Goal: Check status: Check status

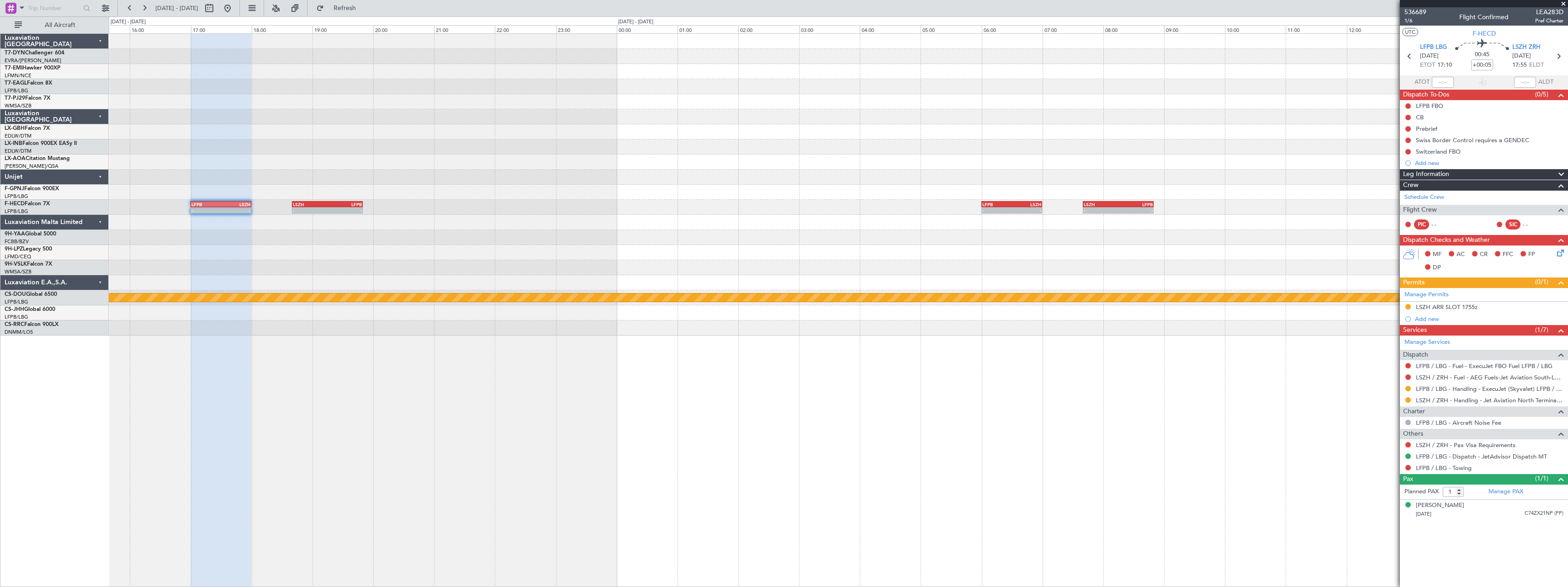
click at [727, 122] on div at bounding box center [838, 116] width 1459 height 15
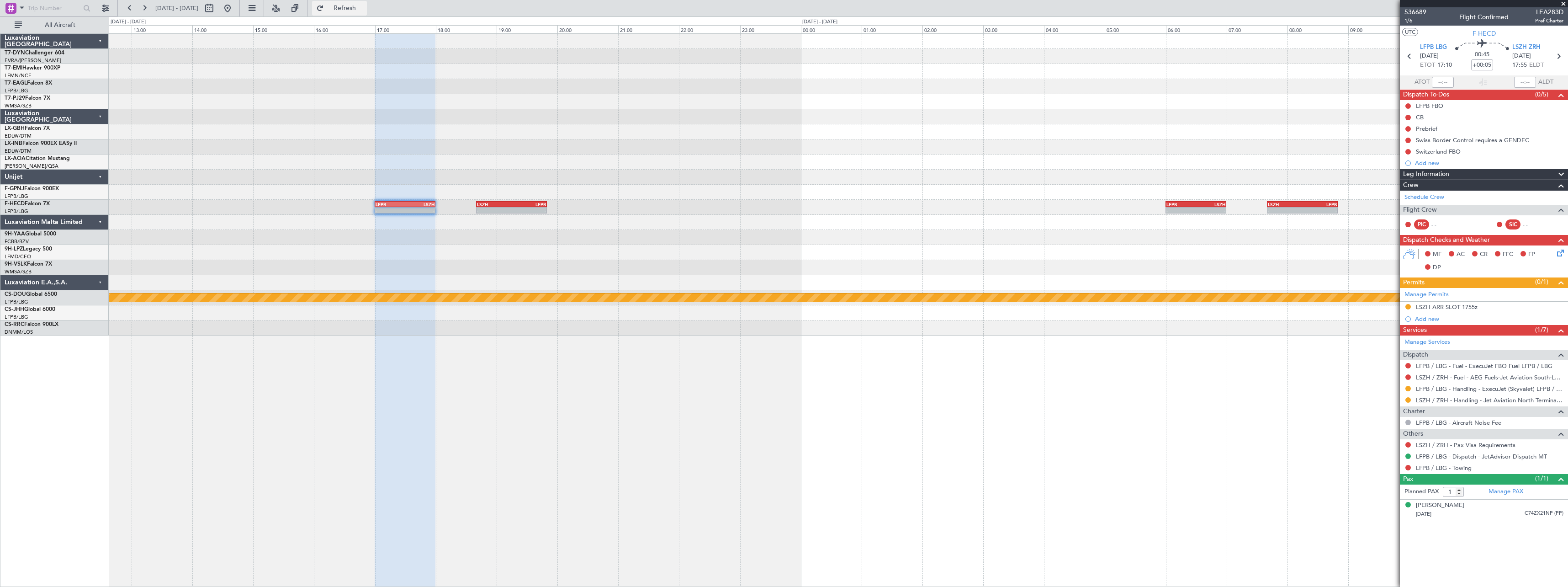
click at [343, 8] on button "Refresh" at bounding box center [340, 9] width 55 height 15
click at [217, 3] on button at bounding box center [209, 9] width 15 height 15
select select "2026"
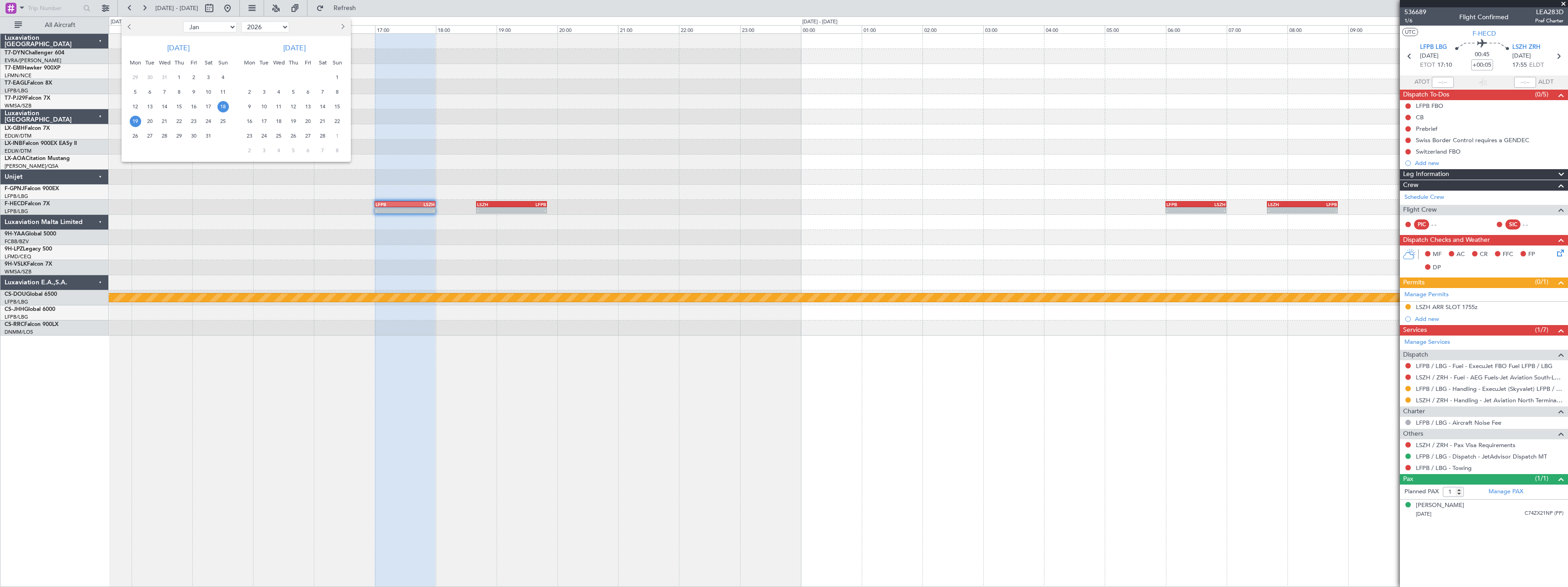
click at [135, 29] on button "Previous month" at bounding box center [130, 27] width 10 height 15
select select "12"
select select "2025"
click at [131, 27] on span "Previous month" at bounding box center [130, 26] width 5 height 5
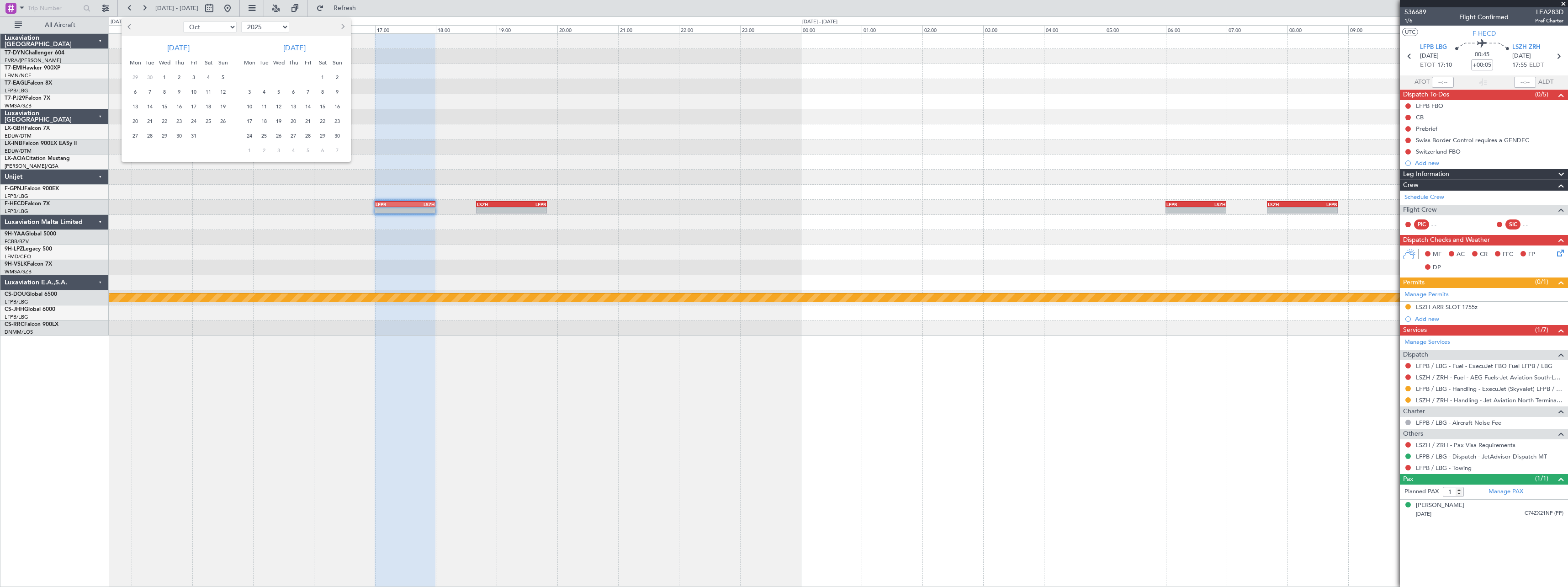
click at [131, 27] on span "Previous month" at bounding box center [130, 26] width 5 height 5
select select "9"
click at [153, 93] on span "9" at bounding box center [150, 92] width 12 height 12
click at [147, 87] on span "9" at bounding box center [150, 92] width 12 height 12
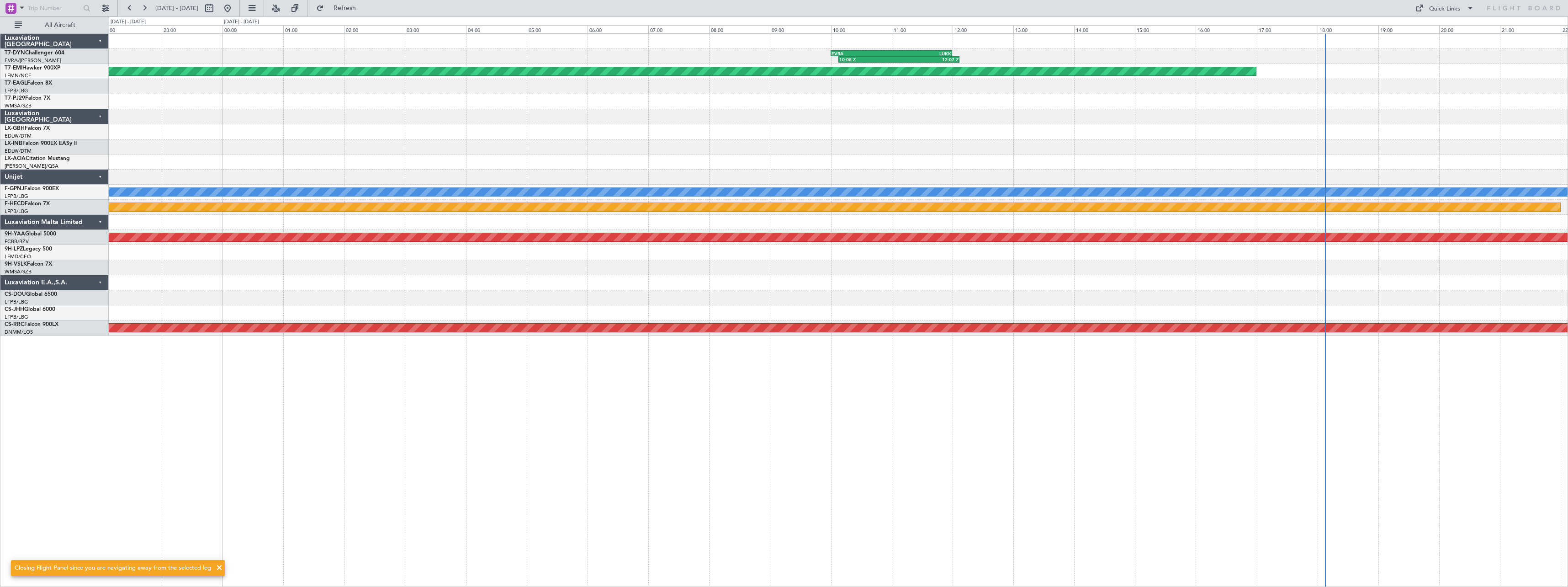
click at [261, 90] on div at bounding box center [838, 86] width 1459 height 15
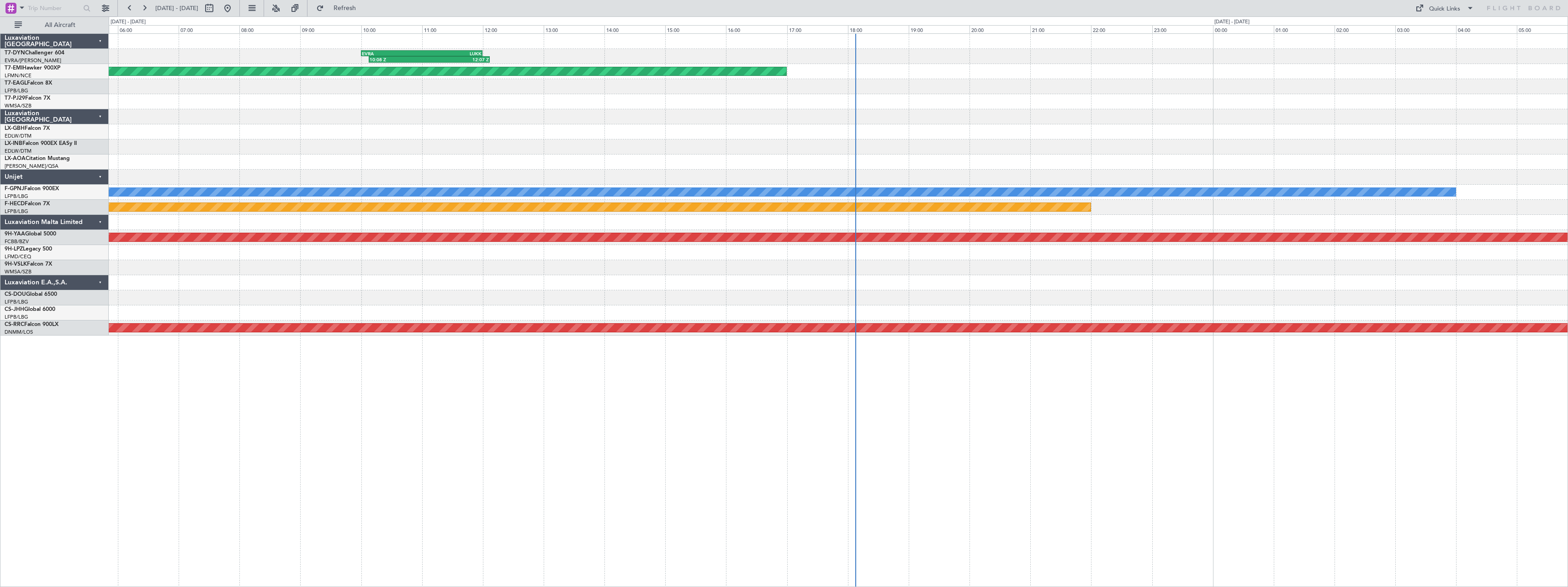
click at [69, 98] on div "10:08 Z 12:07 Z EVRA 10:00 Z LUKK 12:00 Z Planned Maint Zurich LSZH 07:55 Z LIM…" at bounding box center [784, 301] width 1568 height 571
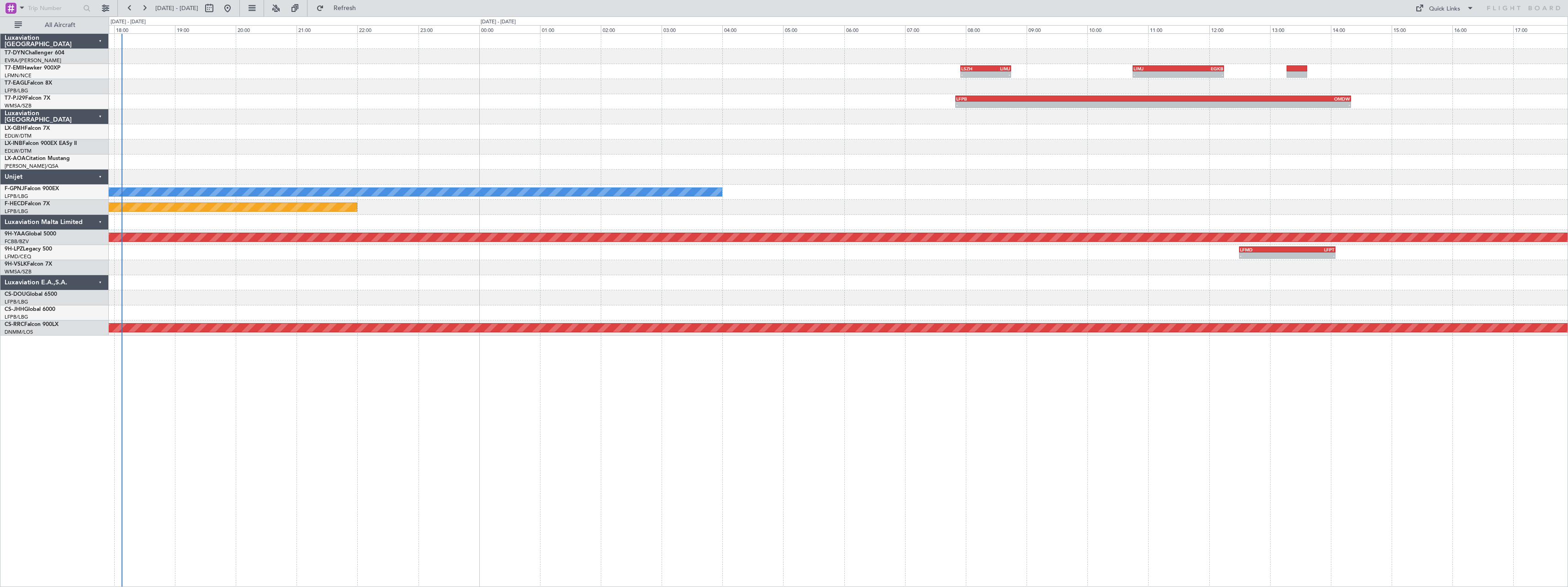
click at [269, 97] on div "10:08 Z 12:07 Z EVRA 10:00 Z LUKK 12:00 Z LSZH 07:55 Z LIMJ 08:45 Z - - LIMJ 10…" at bounding box center [838, 185] width 1459 height 301
click at [361, 3] on button "Refresh" at bounding box center [340, 9] width 55 height 15
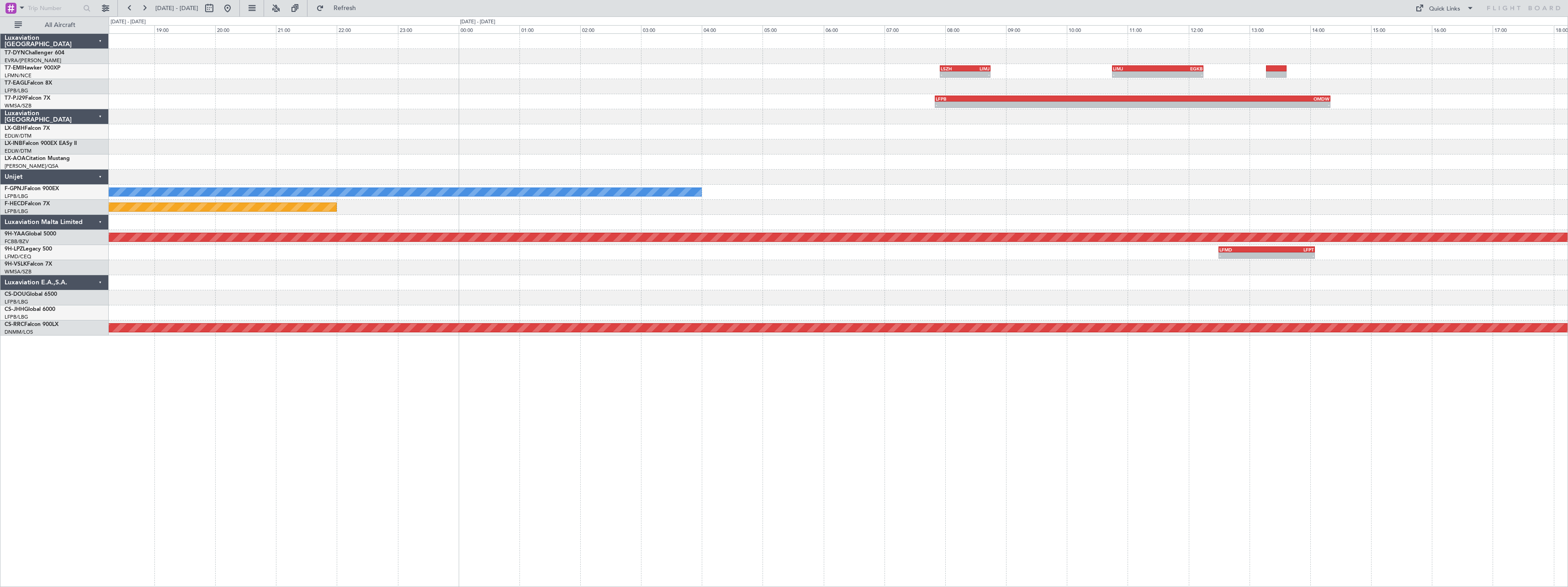
click at [314, 79] on div at bounding box center [838, 86] width 1459 height 15
click at [367, 16] on fb-refresh-button "Refresh" at bounding box center [339, 8] width 64 height 16
click at [367, 14] on button "Refresh" at bounding box center [340, 9] width 55 height 15
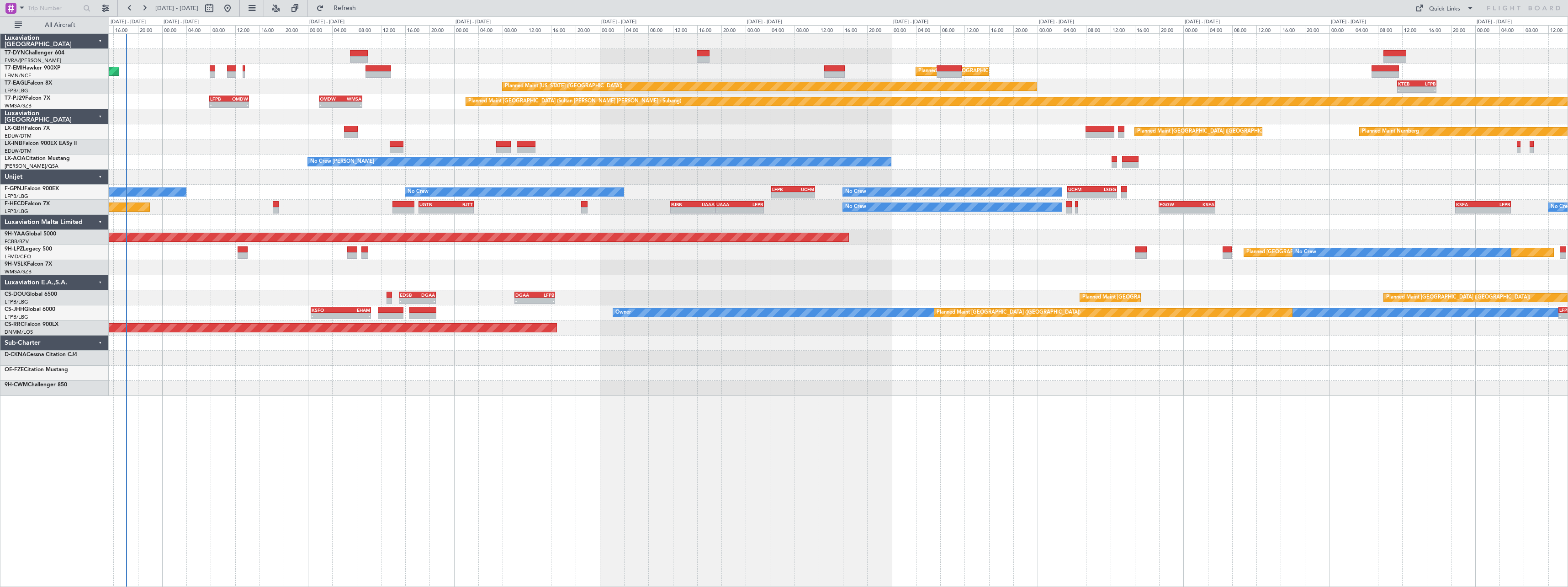
click at [313, 156] on div "Planned Maint [GEOGRAPHIC_DATA] Planned Maint [GEOGRAPHIC_DATA] Planned Maint […" at bounding box center [838, 215] width 1459 height 362
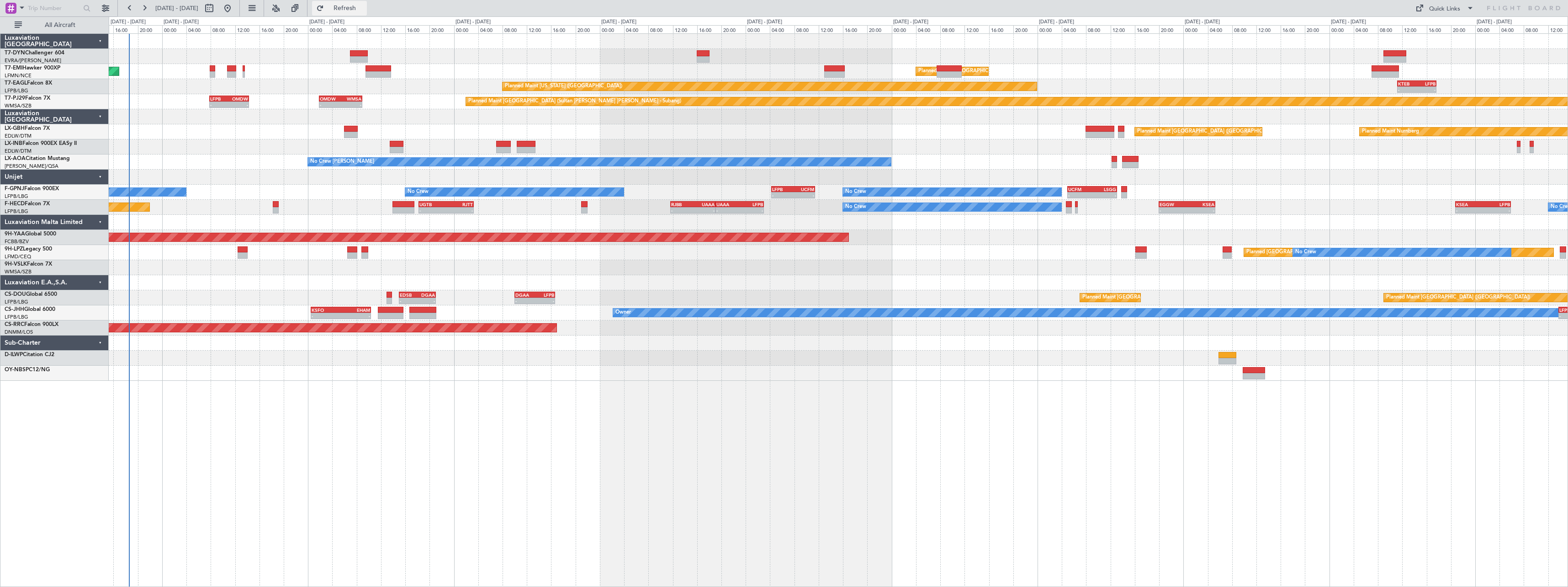
click at [358, 5] on span "Refresh" at bounding box center [345, 8] width 38 height 7
click at [433, 259] on div "Planned Maint [GEOGRAPHIC_DATA] Planned Maint [GEOGRAPHIC_DATA] Planned Maint […" at bounding box center [838, 208] width 1459 height 347
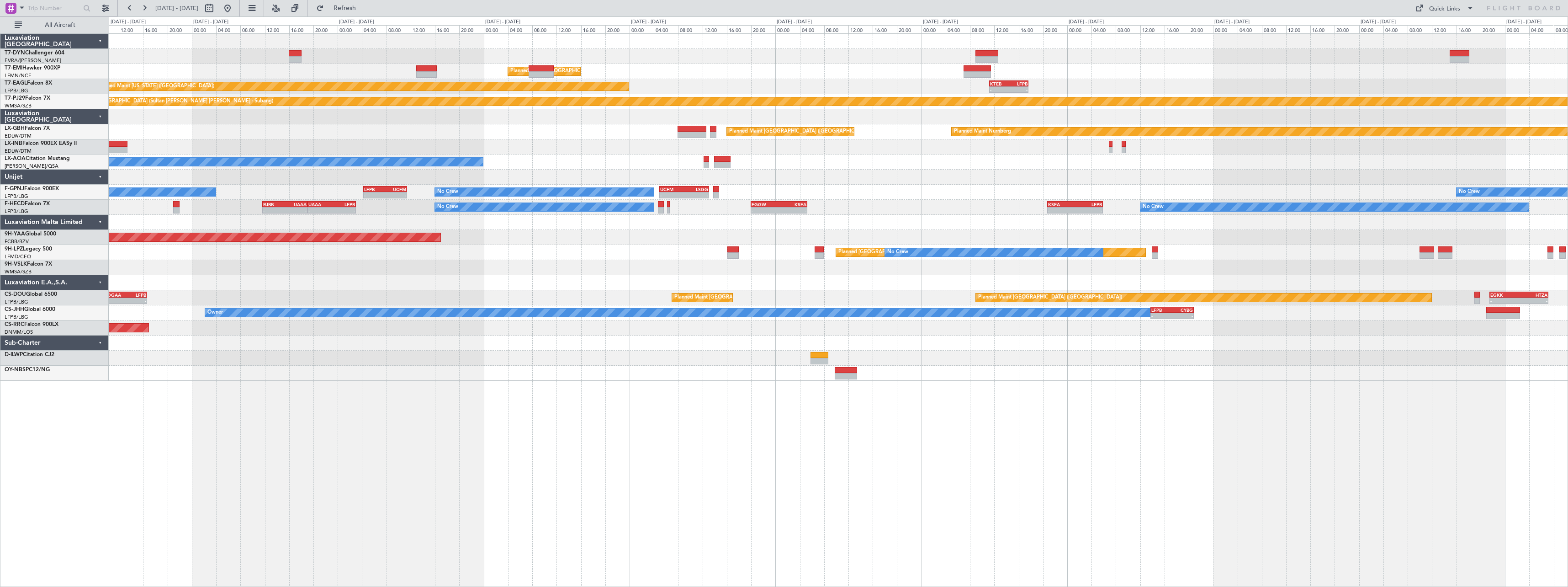
click at [625, 270] on div at bounding box center [838, 267] width 1459 height 15
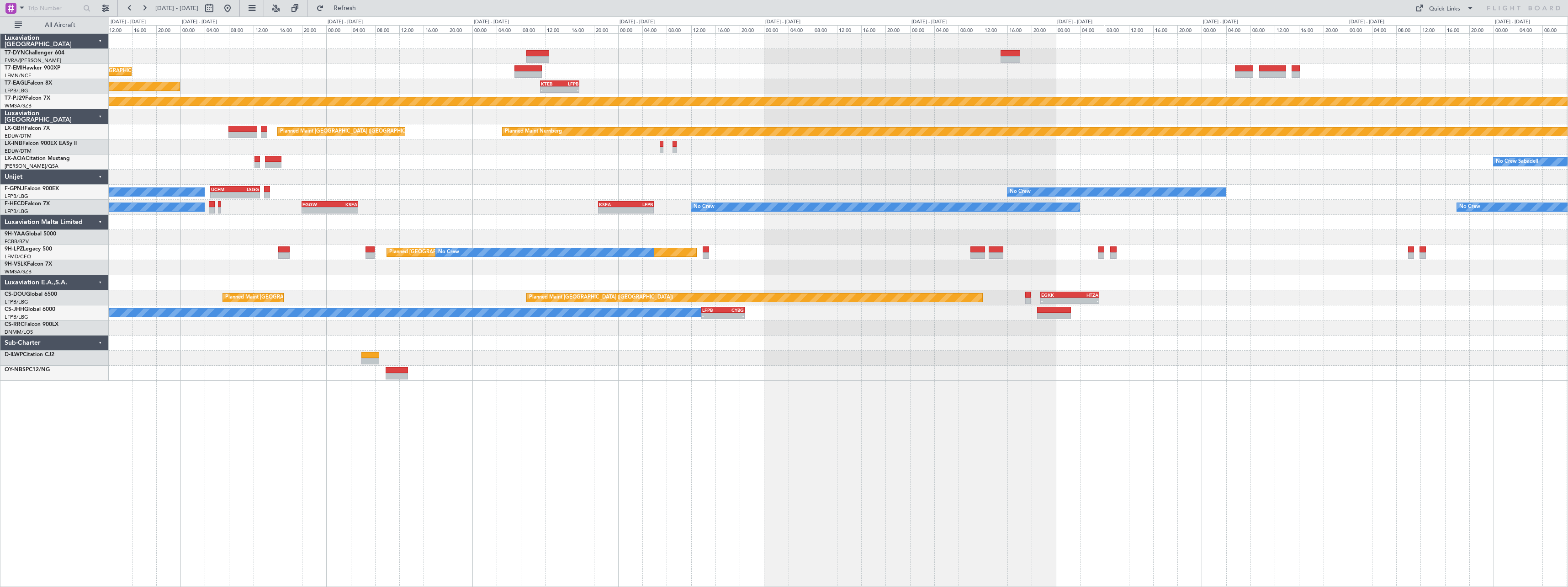
click at [828, 240] on div "Planned Maint [GEOGRAPHIC_DATA] Planned Maint [US_STATE] ([GEOGRAPHIC_DATA]) - …" at bounding box center [838, 208] width 1459 height 347
click at [1021, 249] on div "Planned Maint [GEOGRAPHIC_DATA] Planned Maint [US_STATE] ([GEOGRAPHIC_DATA]) - …" at bounding box center [838, 208] width 1459 height 347
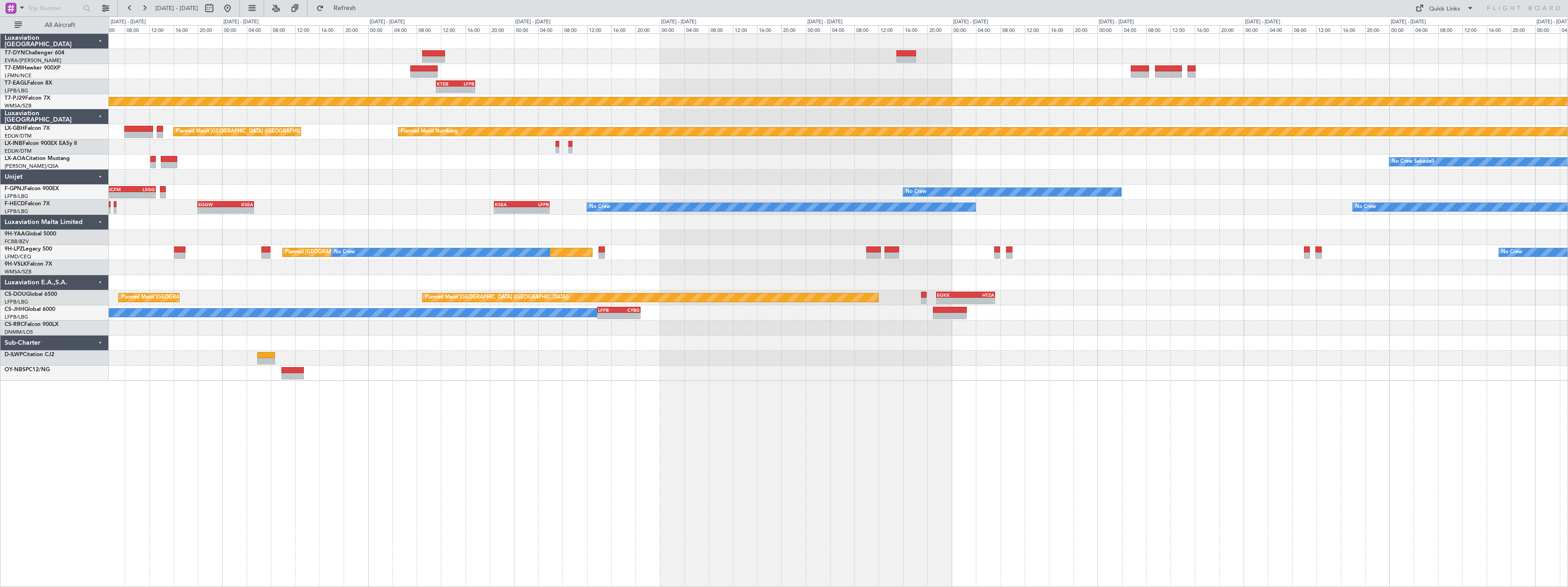
click at [928, 231] on div "Planned Maint [GEOGRAPHIC_DATA] - - KTEB 11:15 Z LFPB 17:40 Z Planned Maint [US…" at bounding box center [838, 208] width 1459 height 347
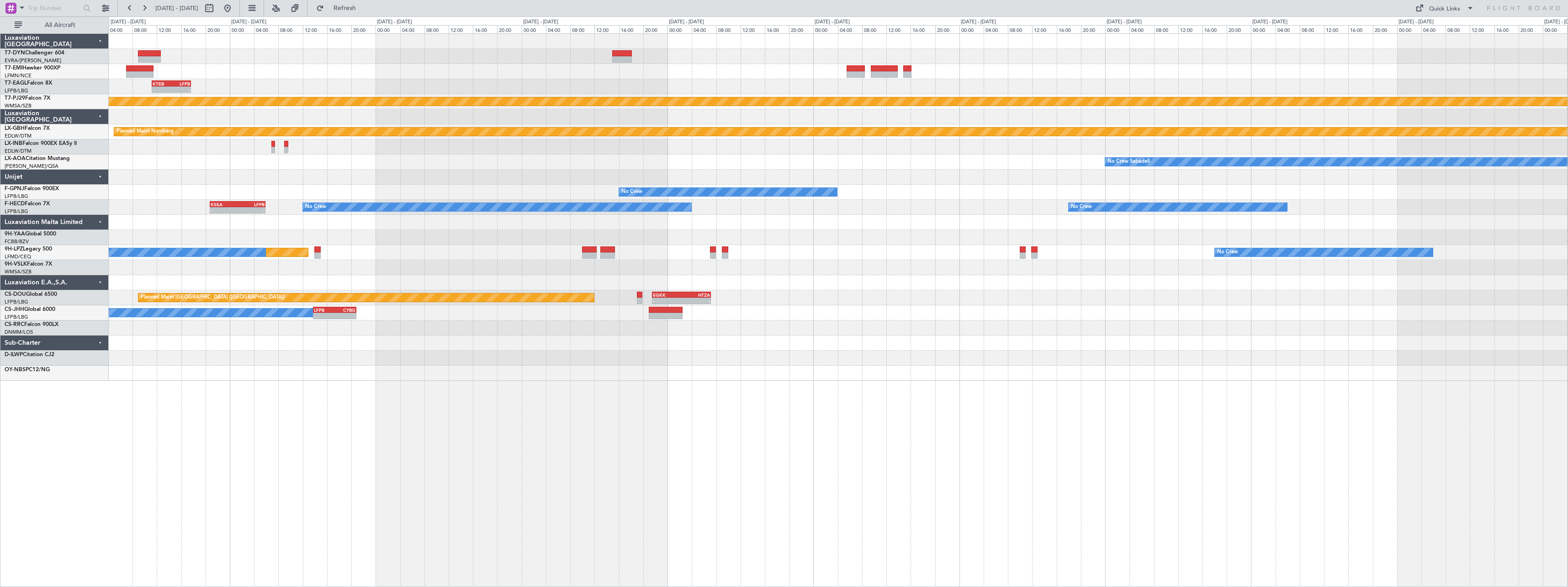
click at [1016, 232] on div at bounding box center [838, 237] width 1459 height 15
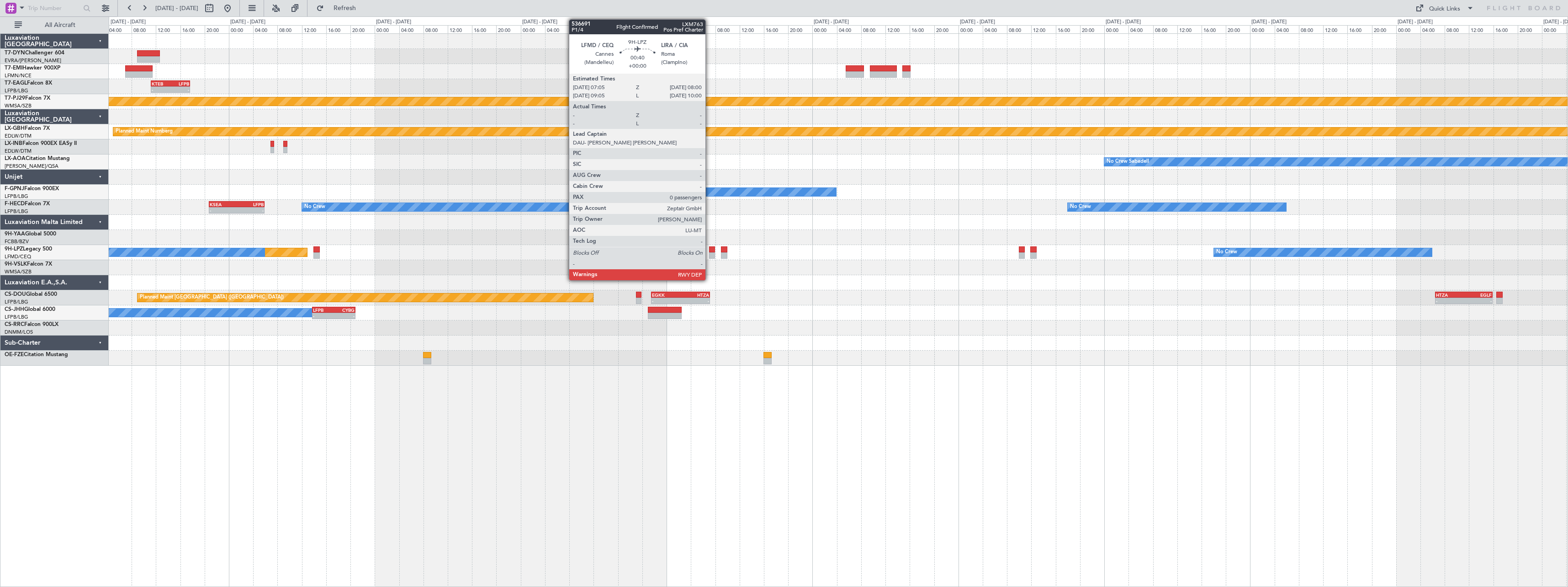
click at [710, 248] on div at bounding box center [712, 250] width 6 height 7
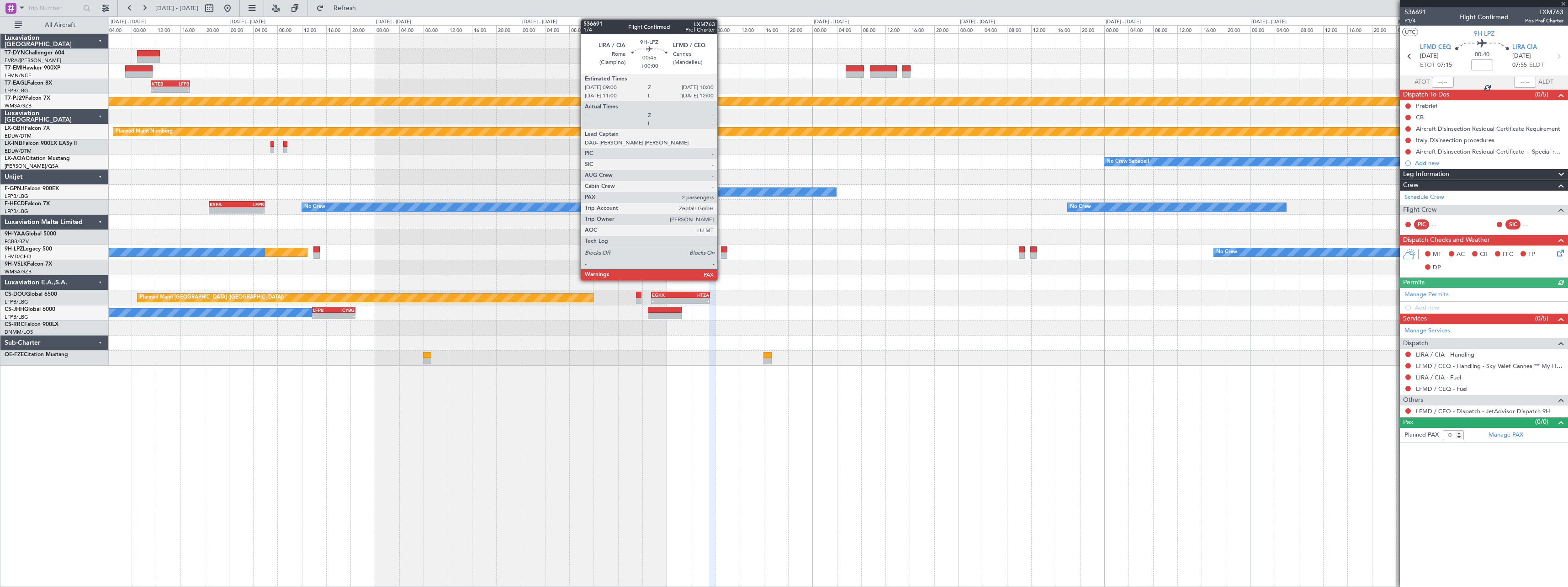
click at [721, 252] on div at bounding box center [724, 255] width 7 height 7
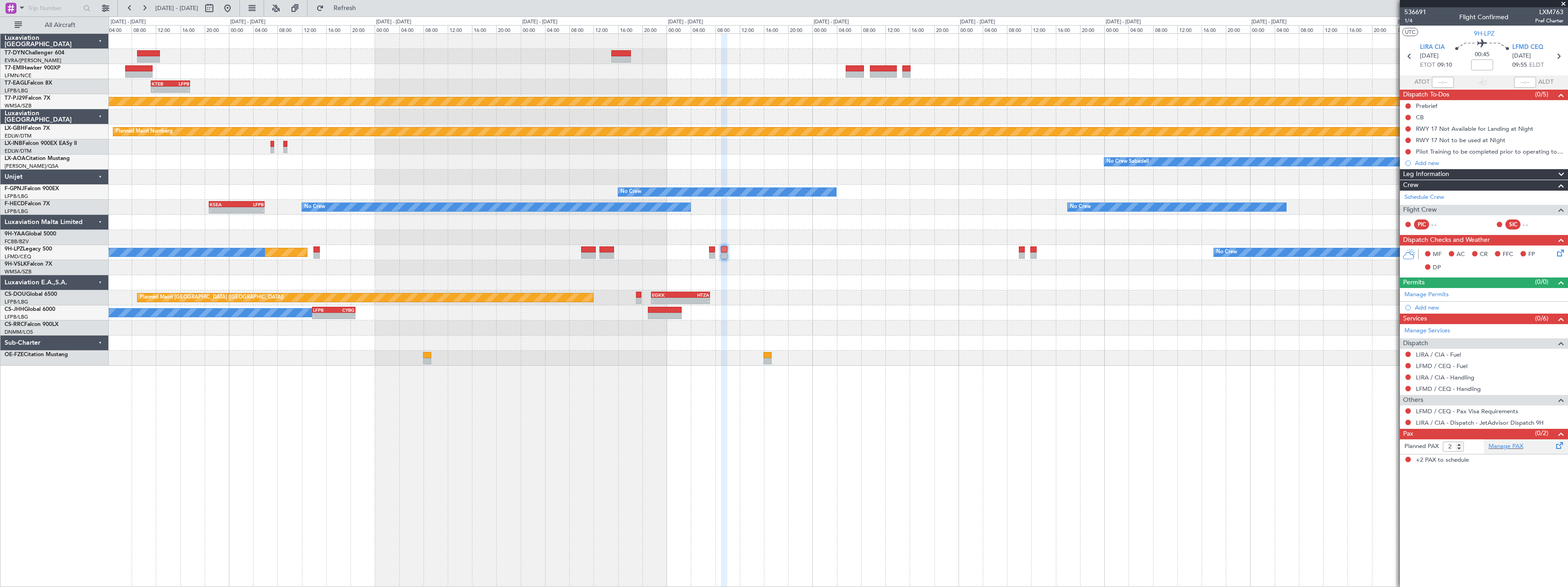
click at [1547, 449] on div "Manage PAX" at bounding box center [1526, 446] width 84 height 15
click at [364, 9] on span "Refresh" at bounding box center [345, 8] width 38 height 7
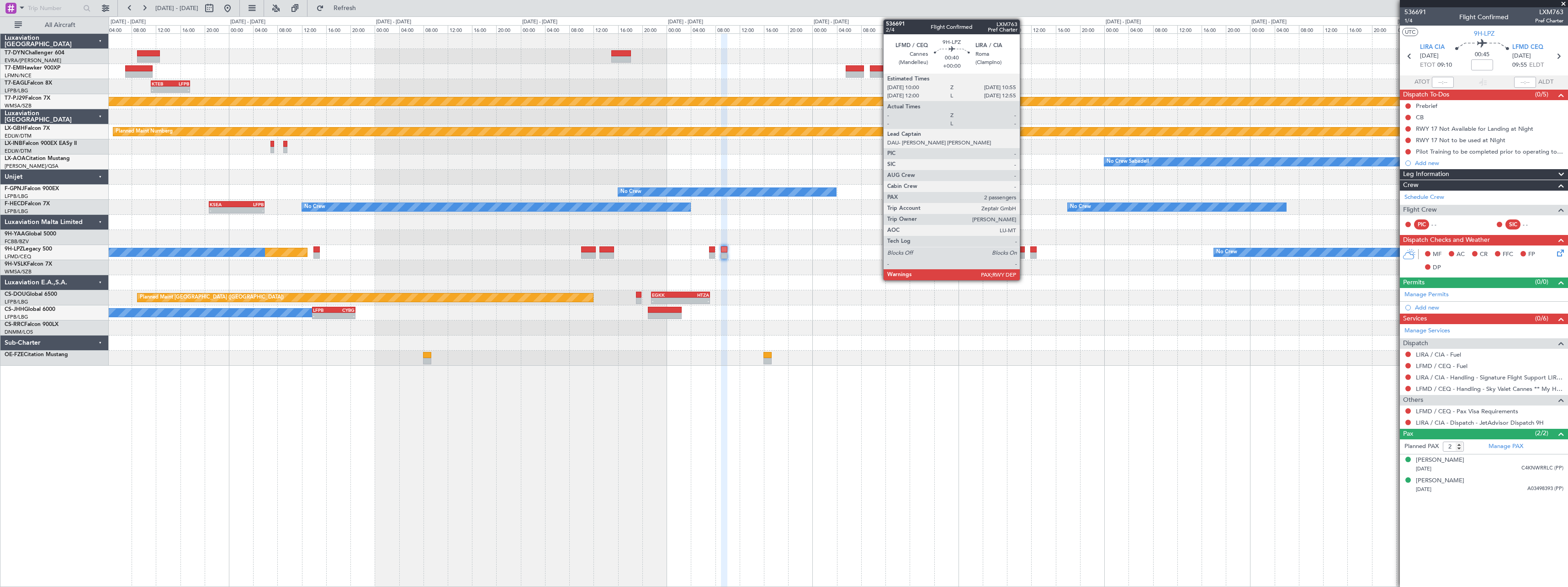
click at [1024, 249] on div at bounding box center [1022, 250] width 6 height 7
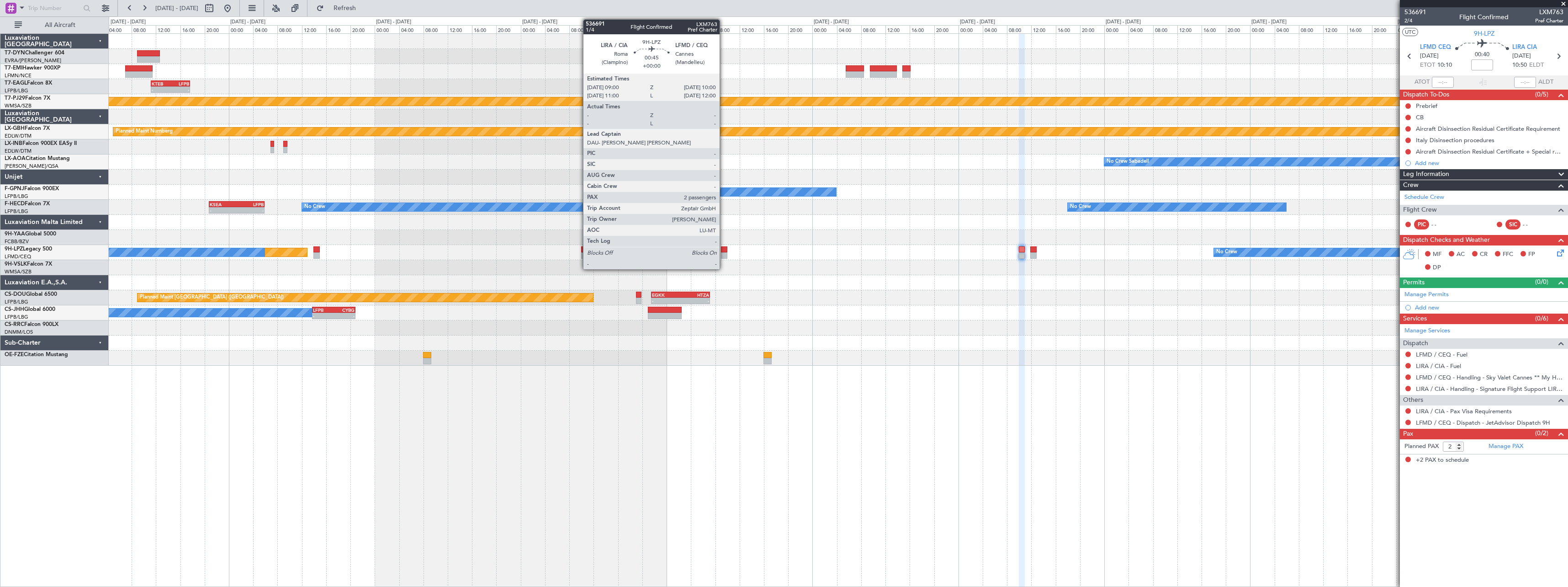
click at [724, 250] on div at bounding box center [724, 250] width 7 height 7
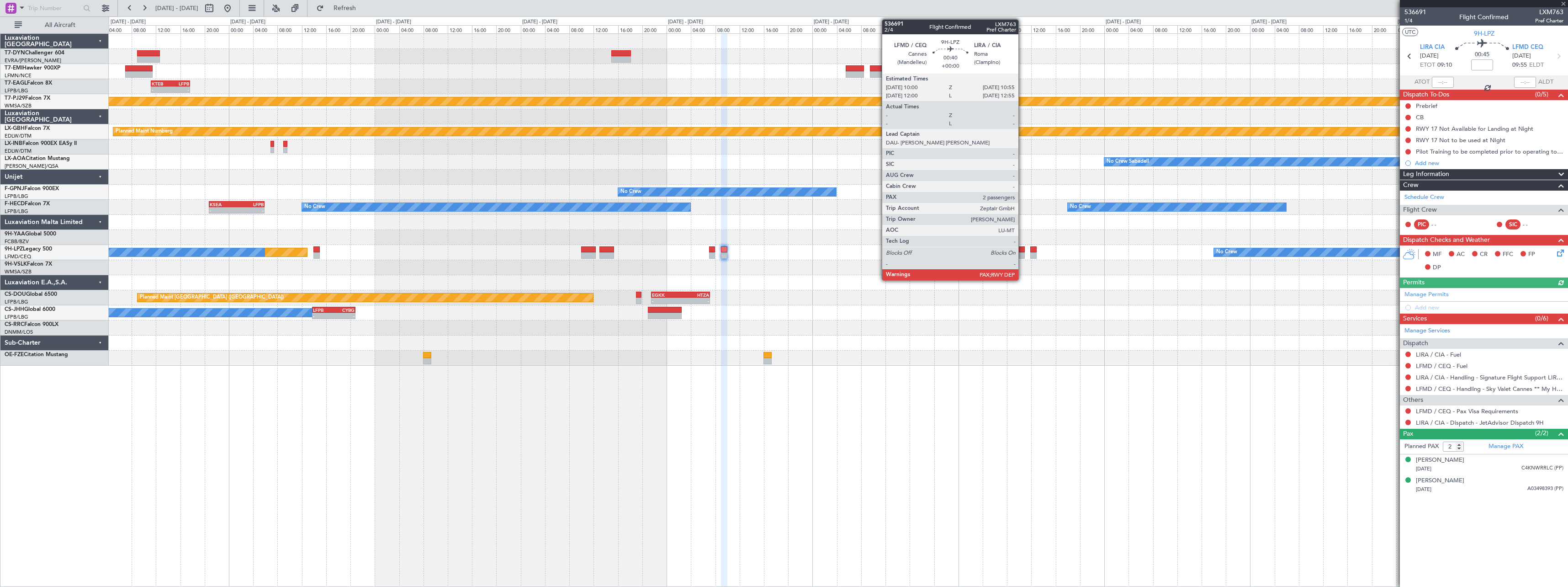
click at [1023, 251] on div at bounding box center [1022, 250] width 6 height 7
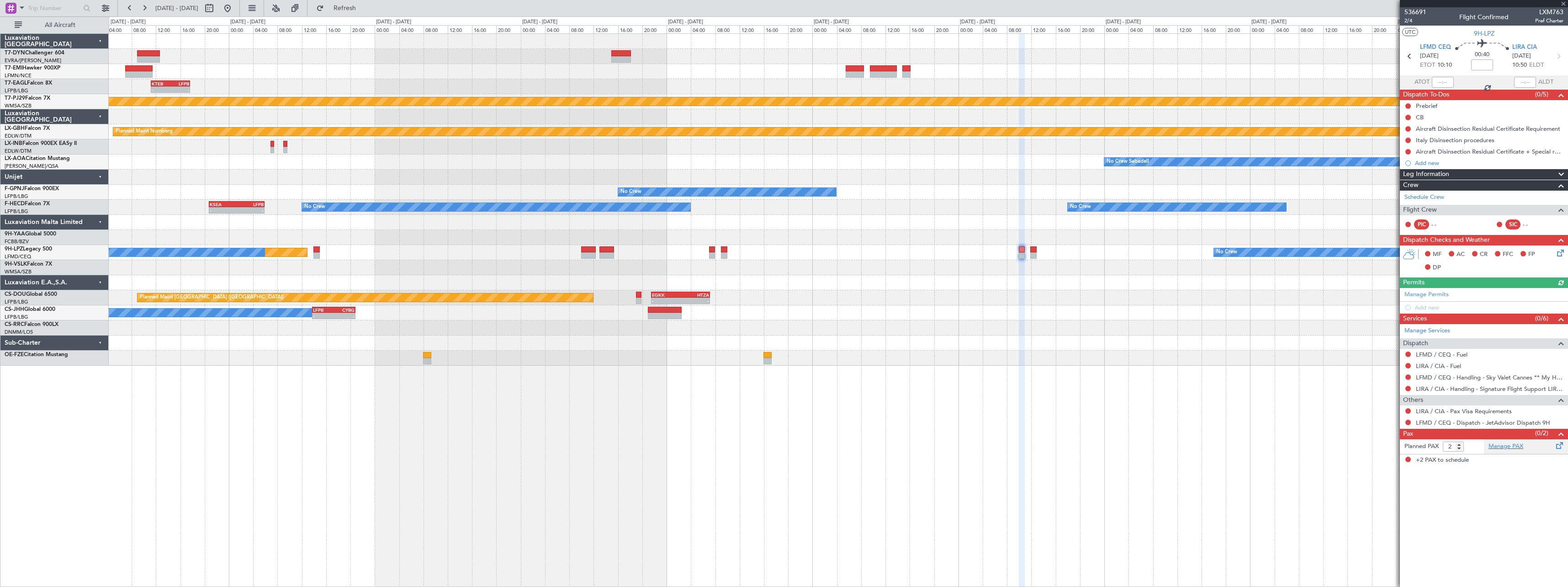
click at [1545, 452] on div "Manage PAX" at bounding box center [1526, 446] width 84 height 15
click at [364, 8] on span "Refresh" at bounding box center [345, 8] width 38 height 7
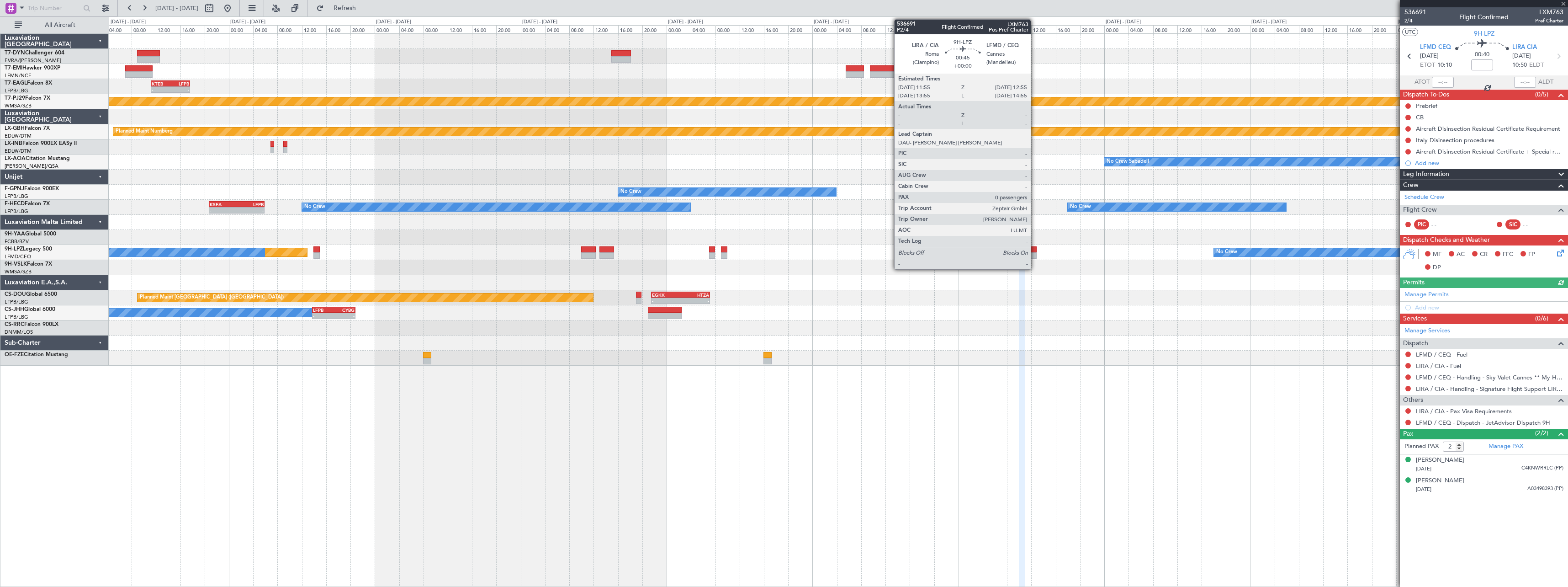
click at [1035, 251] on div at bounding box center [1034, 250] width 7 height 7
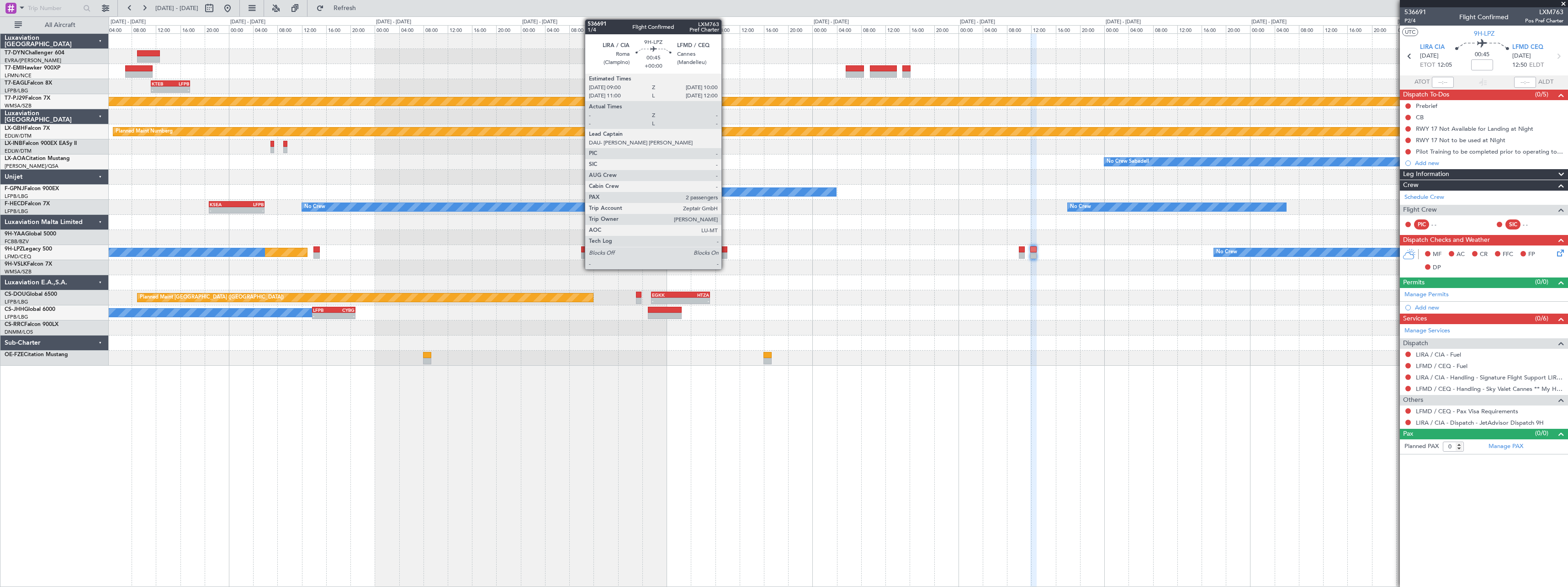
click at [726, 256] on div at bounding box center [724, 255] width 7 height 7
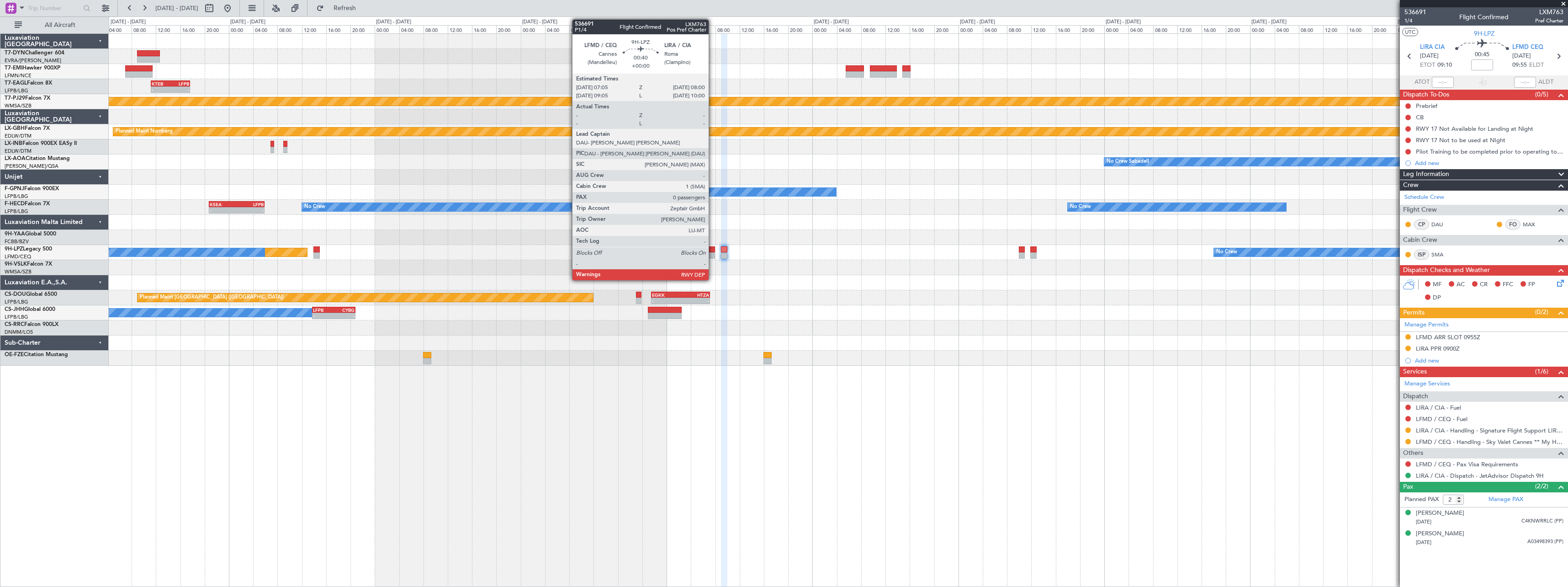
click at [713, 248] on div at bounding box center [712, 250] width 6 height 7
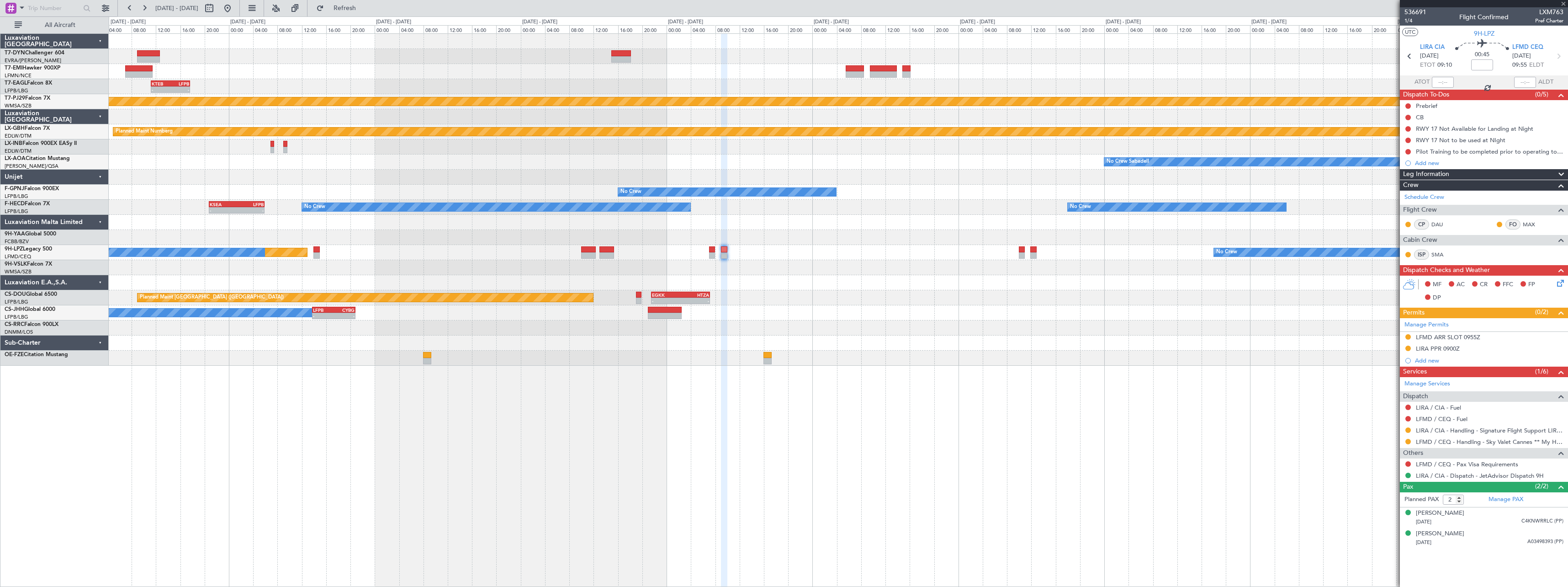
type input "0"
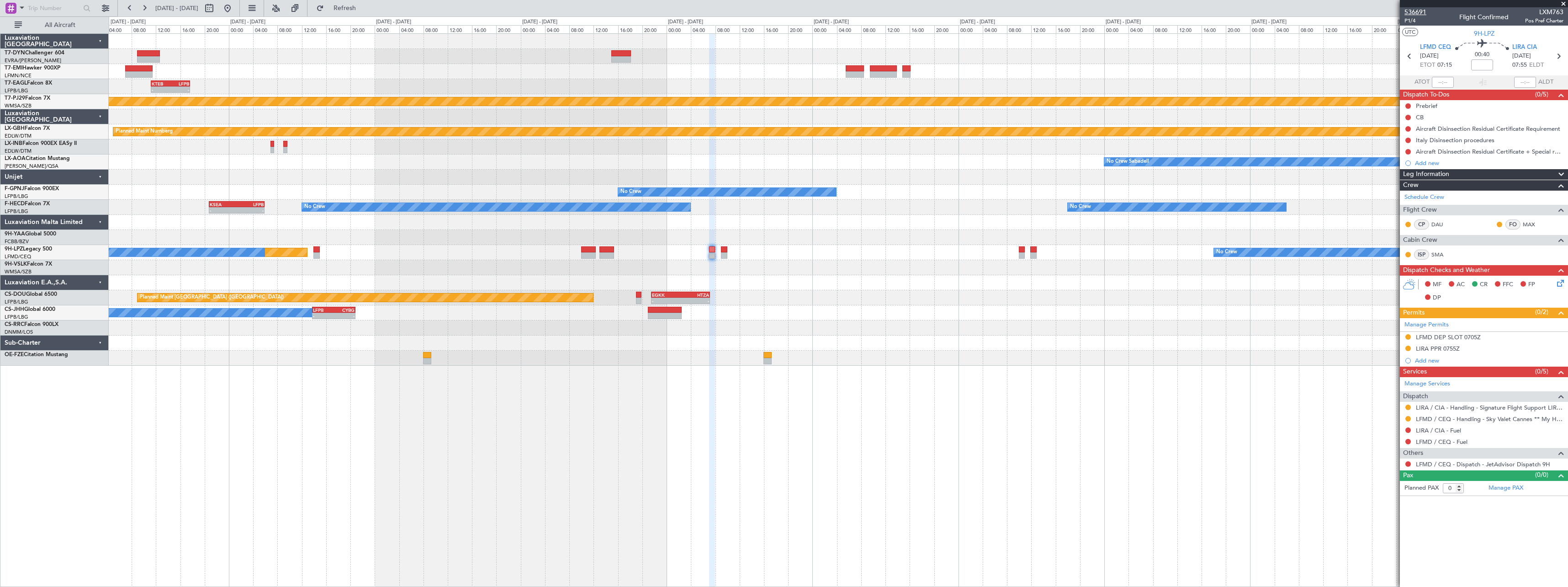
click at [1423, 10] on span "536691" at bounding box center [1415, 12] width 22 height 10
